Goal: Transaction & Acquisition: Purchase product/service

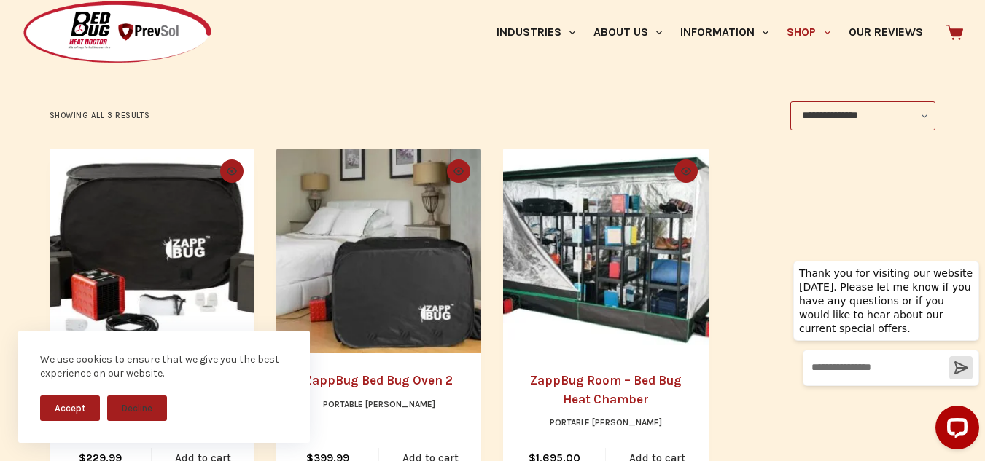
scroll to position [246, 0]
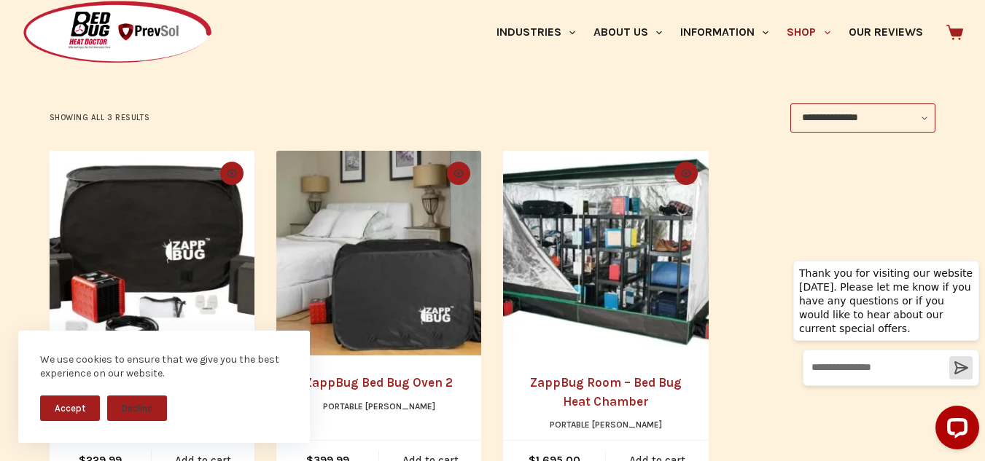
click at [602, 276] on img "ZappBug Room - Bed Bug Heat Chamber" at bounding box center [605, 253] width 205 height 205
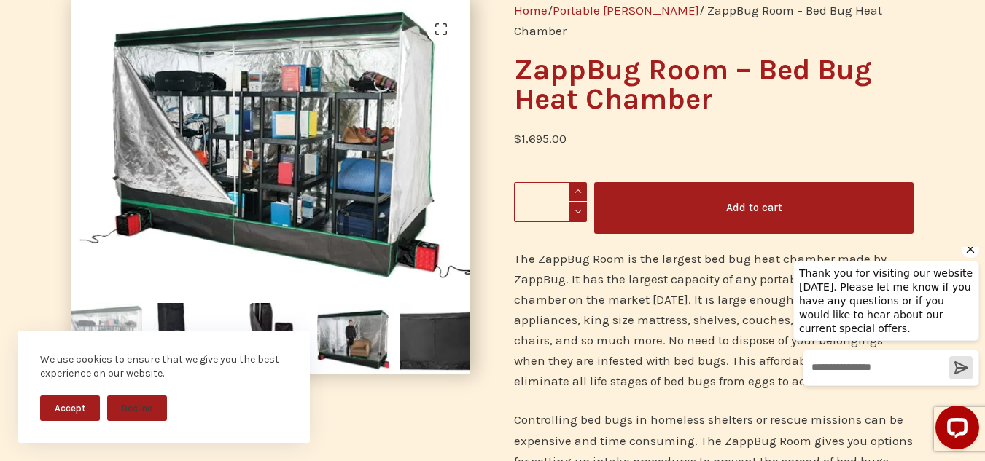
click at [973, 258] on icon "Hide greeting" at bounding box center [970, 249] width 17 height 17
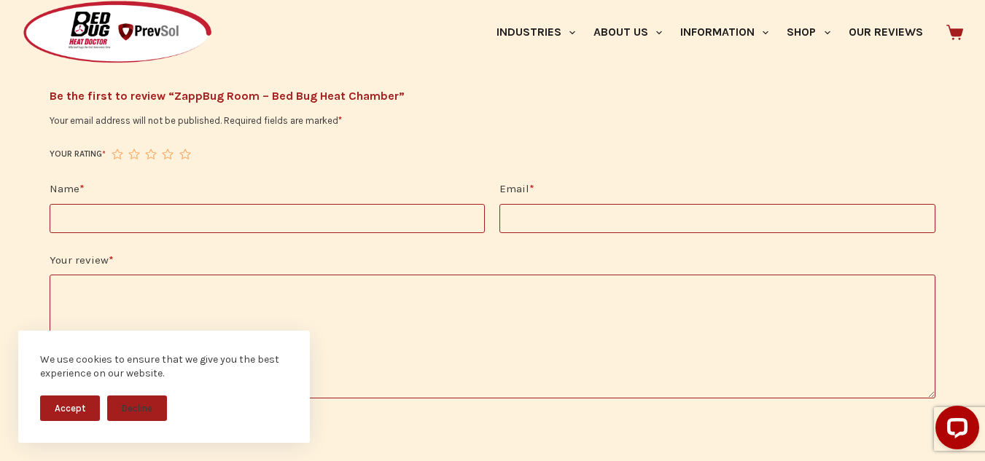
scroll to position [1677, 0]
